Goal: Navigation & Orientation: Find specific page/section

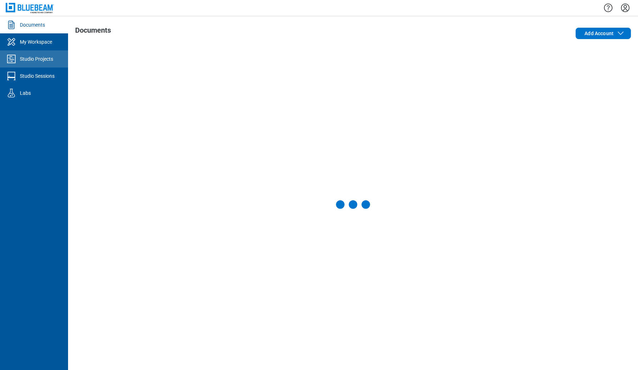
click at [43, 64] on link "Studio Projects" at bounding box center [34, 58] width 68 height 17
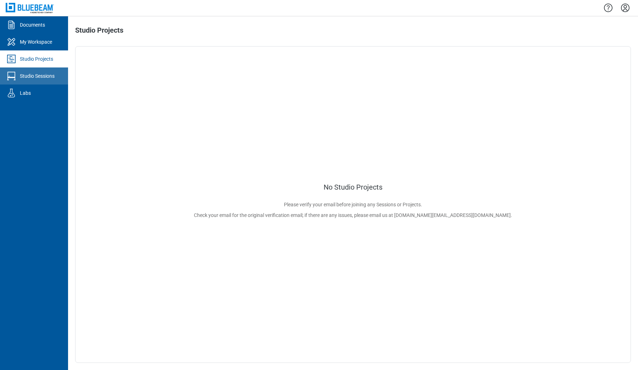
click at [36, 79] on link "Studio Sessions" at bounding box center [34, 75] width 68 height 17
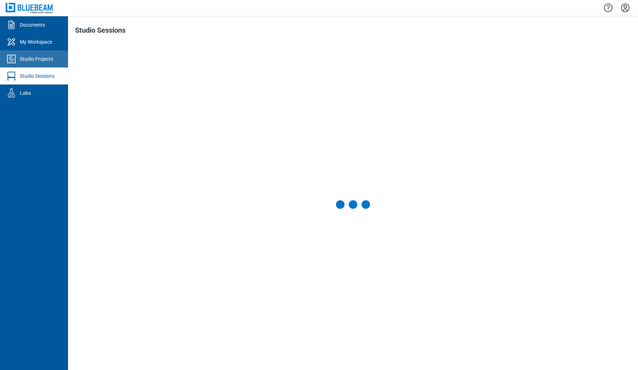
click at [40, 66] on link "Studio Projects" at bounding box center [34, 58] width 68 height 17
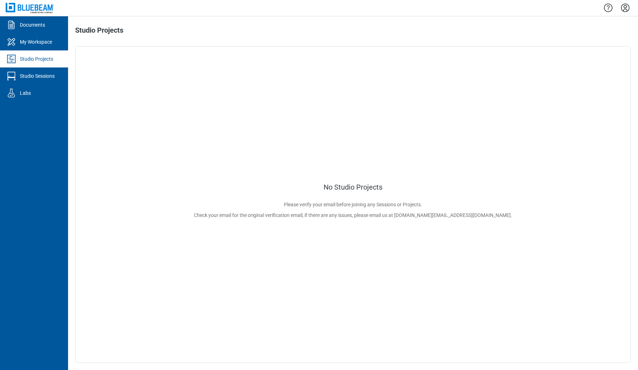
click at [627, 9] on icon "Settings" at bounding box center [625, 7] width 11 height 11
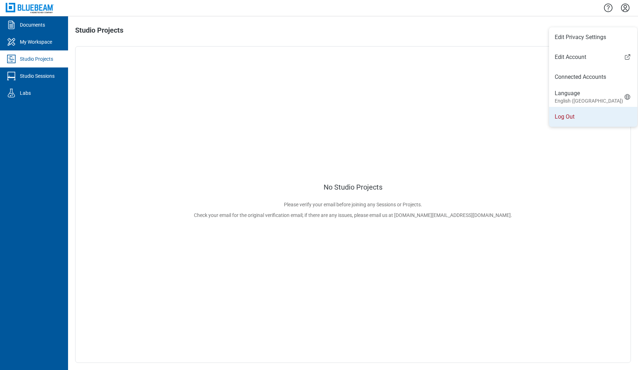
click at [563, 120] on li "Log Out" at bounding box center [593, 117] width 88 height 20
